Goal: Information Seeking & Learning: Learn about a topic

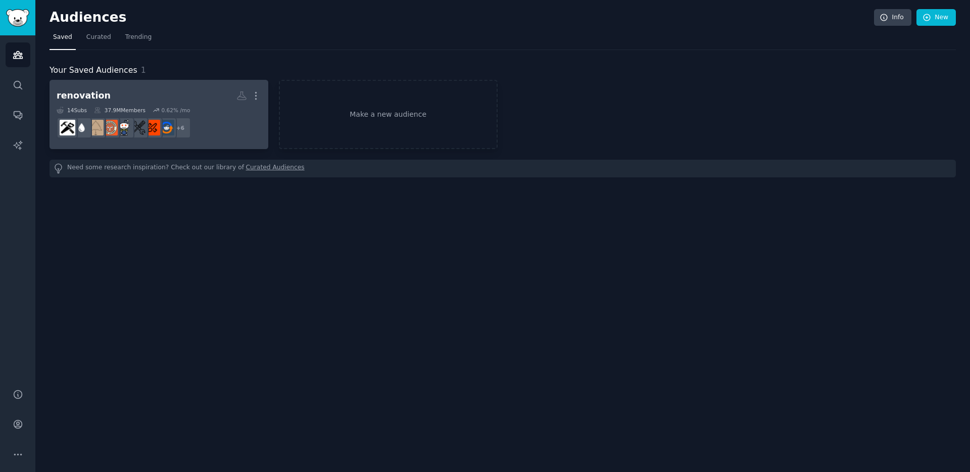
click at [102, 95] on h2 "renovation More" at bounding box center [159, 96] width 205 height 18
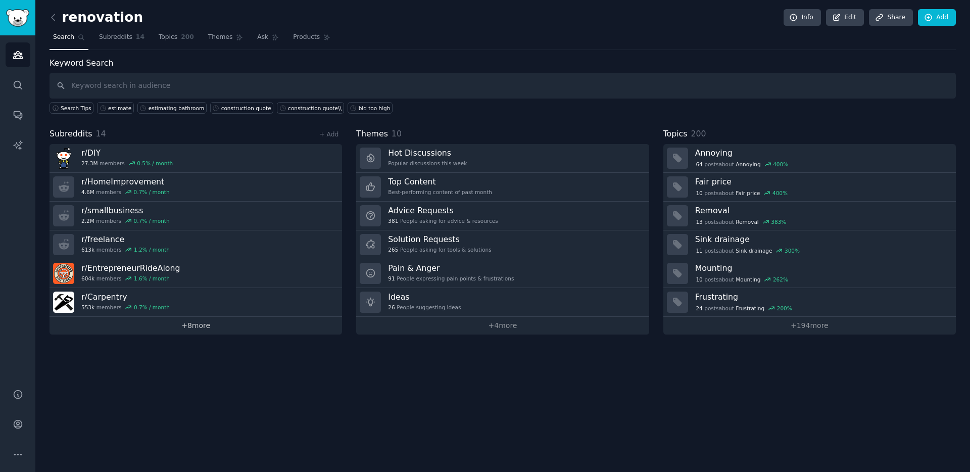
click at [201, 323] on link "+ 8 more" at bounding box center [196, 326] width 293 height 18
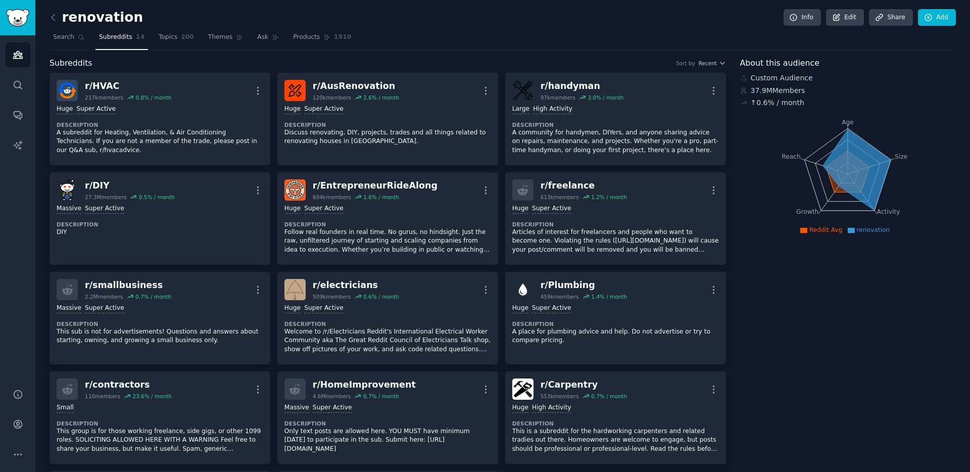
click at [119, 37] on span "Subreddits" at bounding box center [115, 37] width 33 height 9
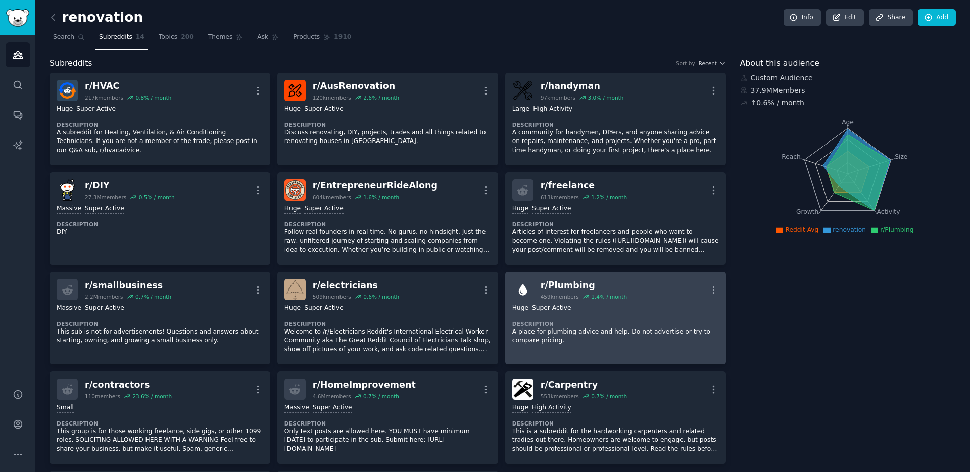
click at [550, 282] on div "r/ Plumbing" at bounding box center [584, 285] width 86 height 13
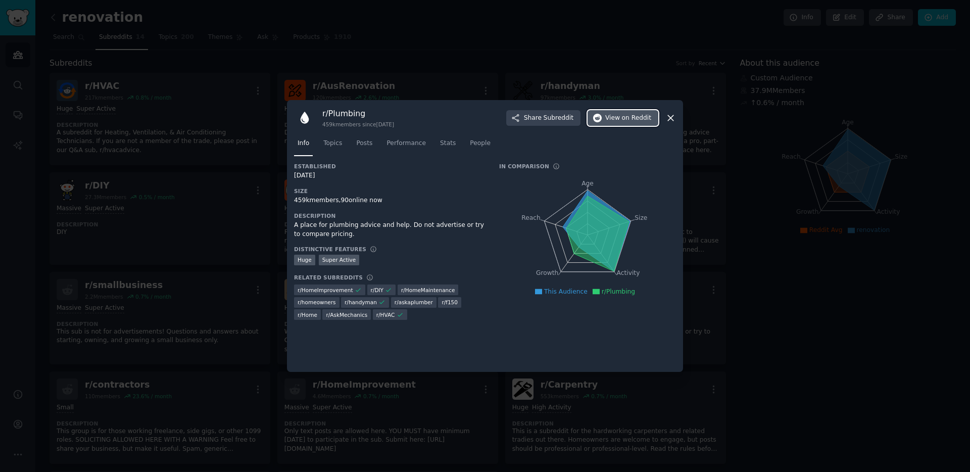
click at [635, 120] on span "on Reddit" at bounding box center [636, 118] width 29 height 9
